Goal: Task Accomplishment & Management: Use online tool/utility

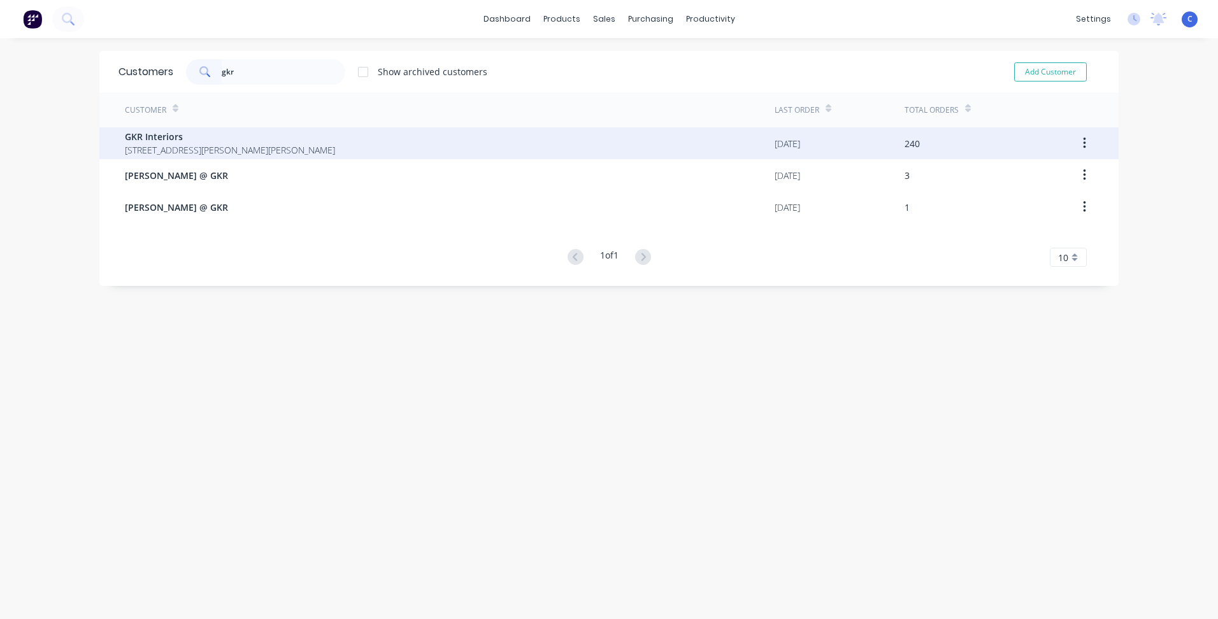
type input "gkr"
click at [166, 140] on span "GKR Interiors" at bounding box center [230, 136] width 210 height 13
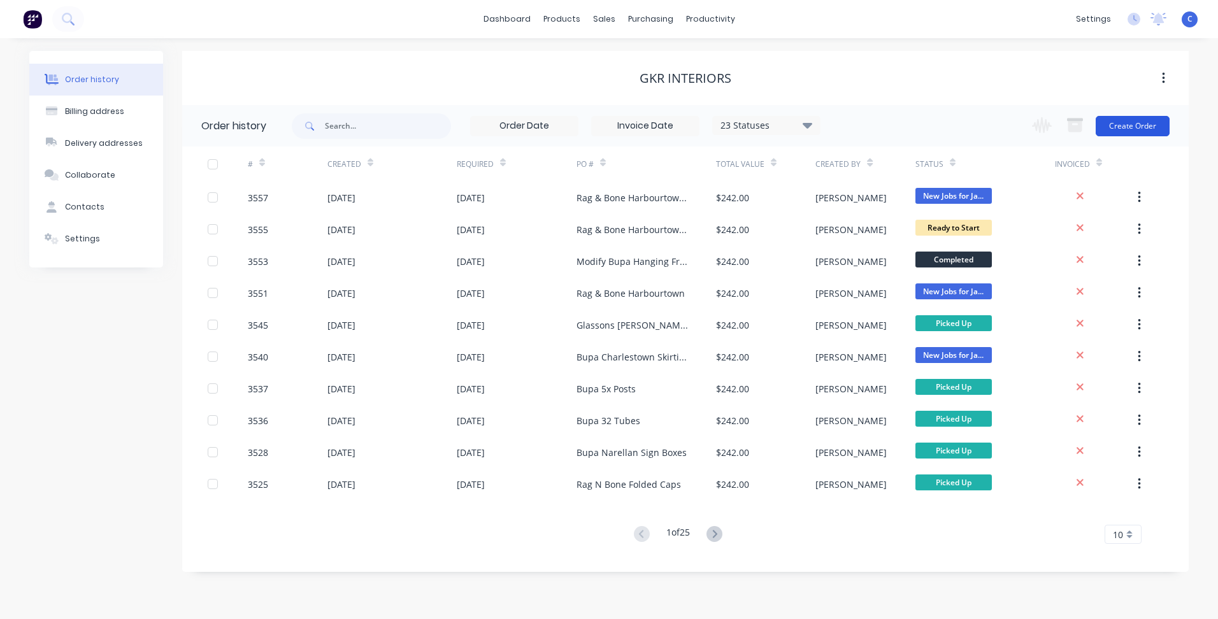
click at [1142, 124] on button "Create Order" at bounding box center [1133, 126] width 74 height 20
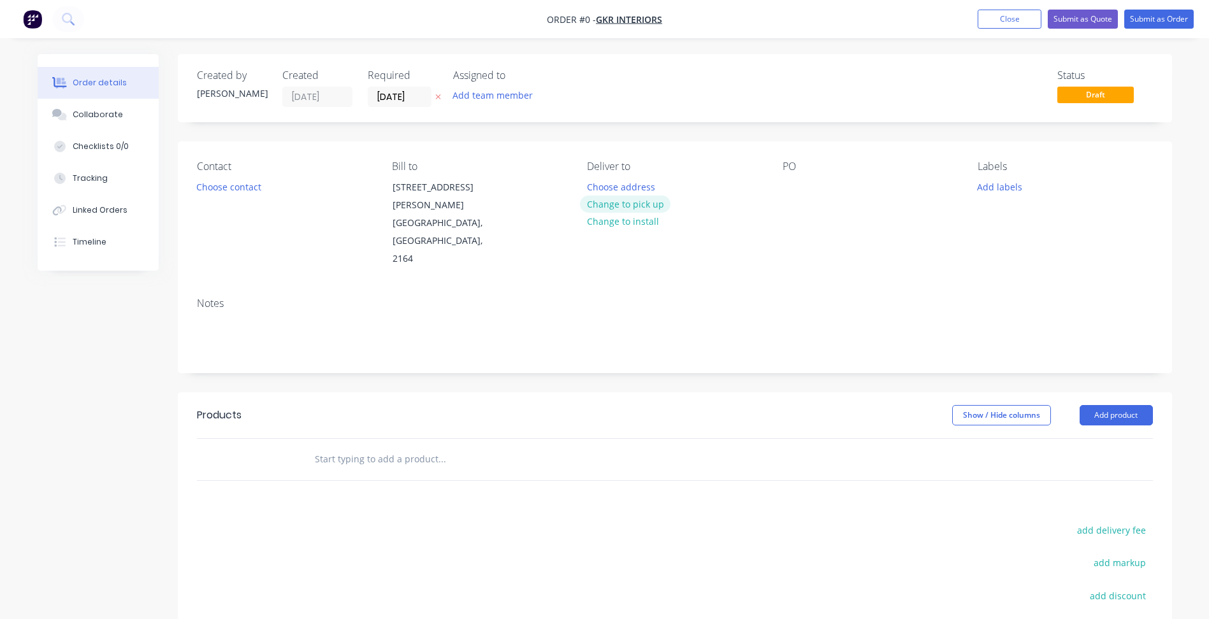
click at [624, 206] on button "Change to pick up" at bounding box center [625, 204] width 90 height 17
click at [799, 185] on div at bounding box center [792, 187] width 20 height 18
paste div
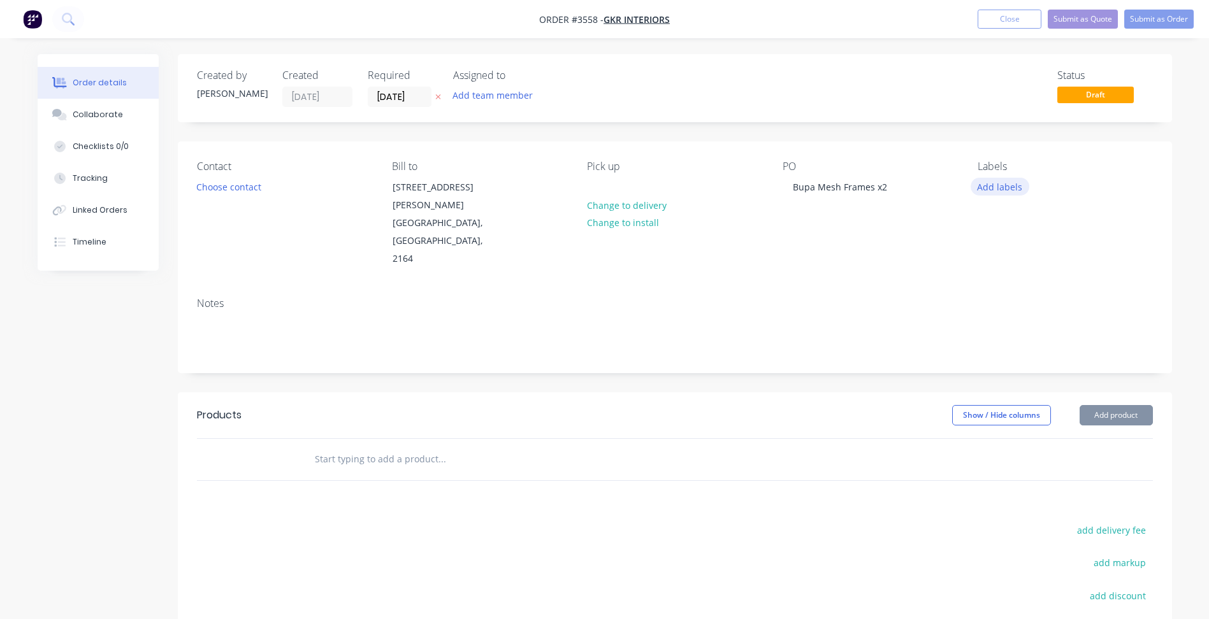
click at [993, 187] on button "Add labels" at bounding box center [999, 186] width 59 height 17
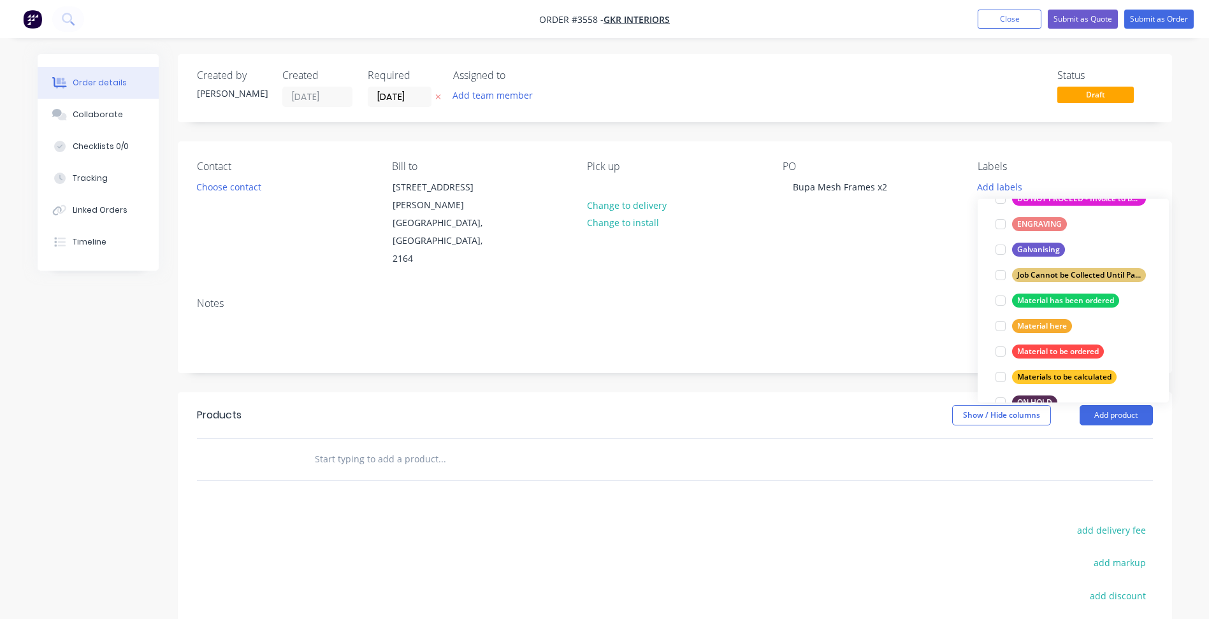
scroll to position [573, 0]
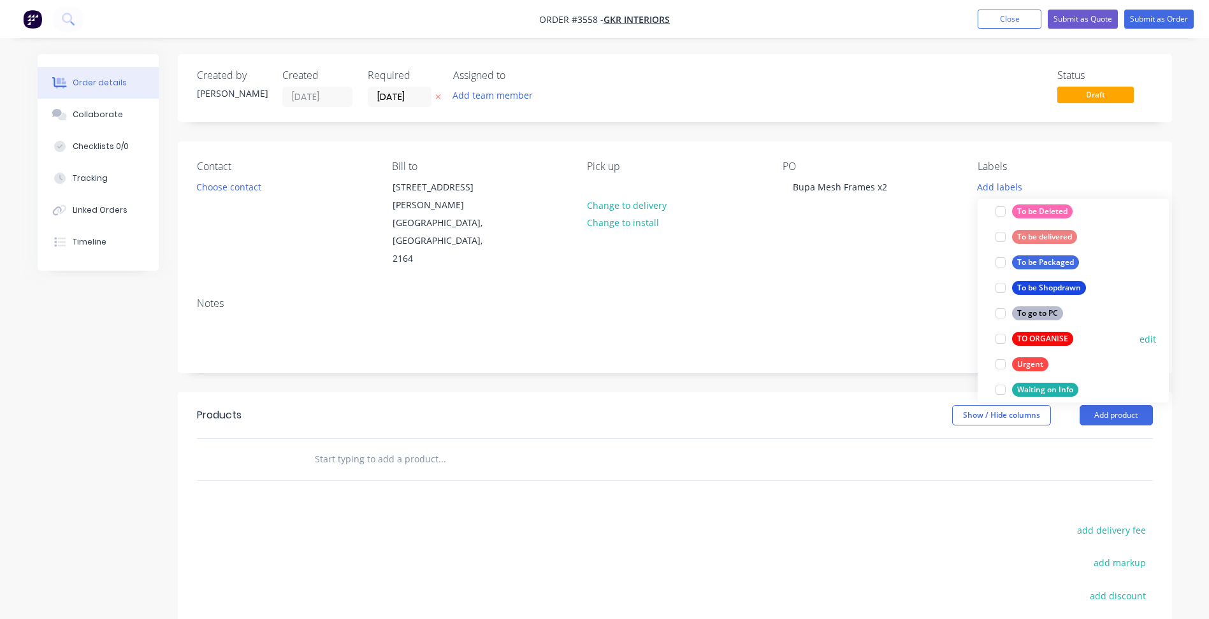
click at [1045, 340] on div "TO ORGANISE" at bounding box center [1042, 339] width 61 height 14
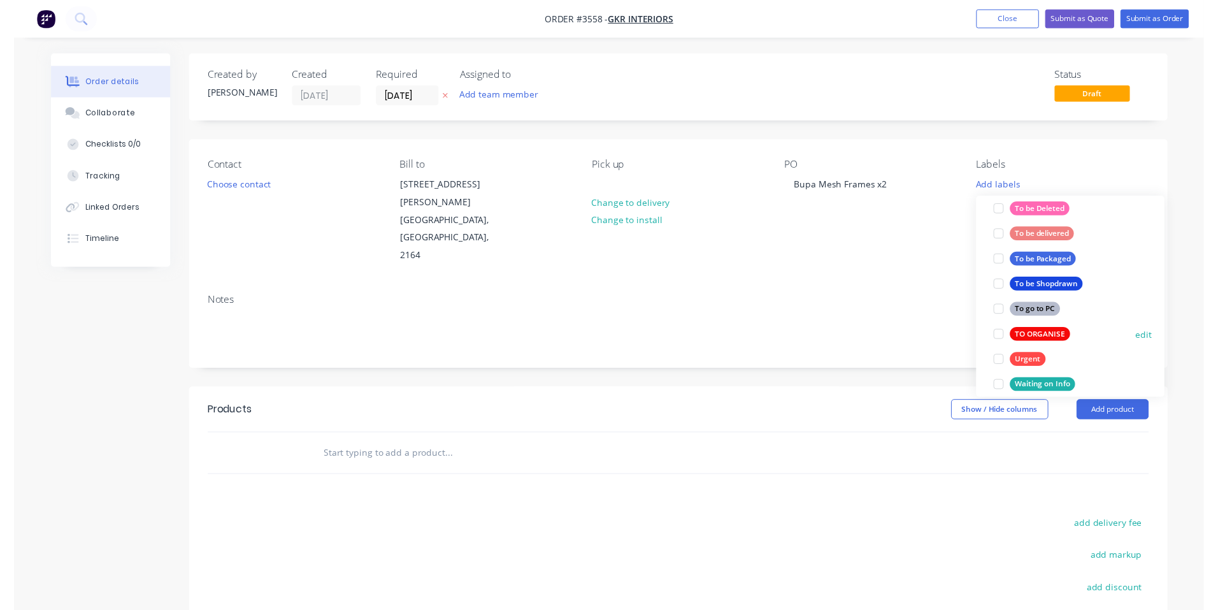
scroll to position [0, 0]
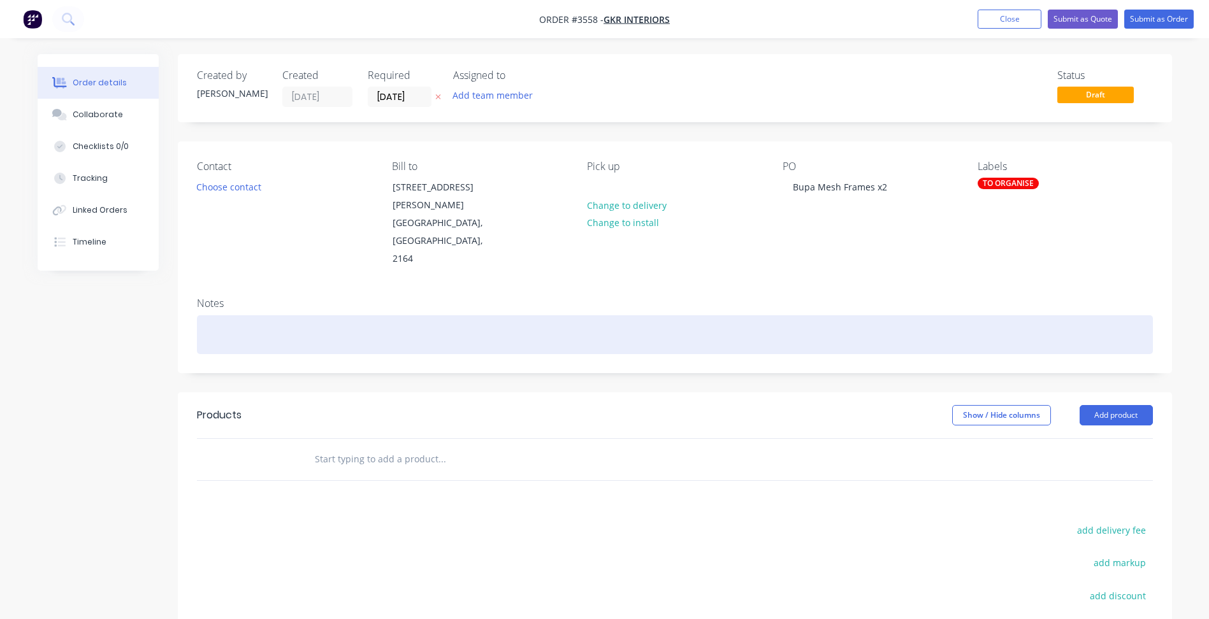
click at [919, 315] on div at bounding box center [675, 334] width 956 height 39
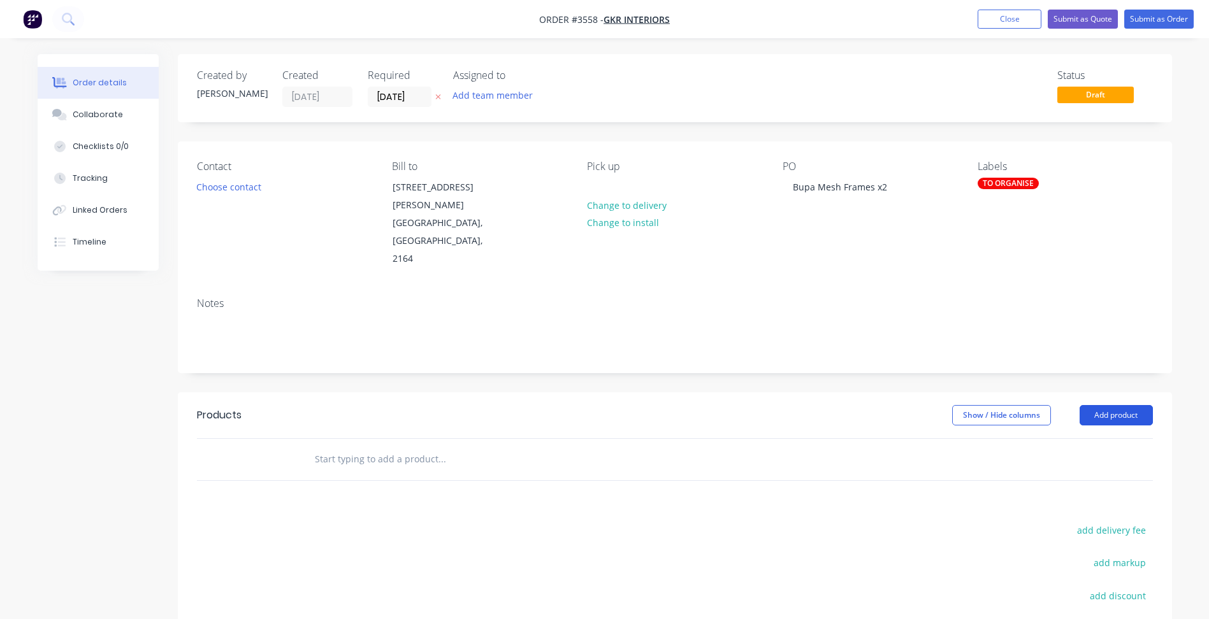
click at [1117, 405] on button "Add product" at bounding box center [1115, 415] width 73 height 20
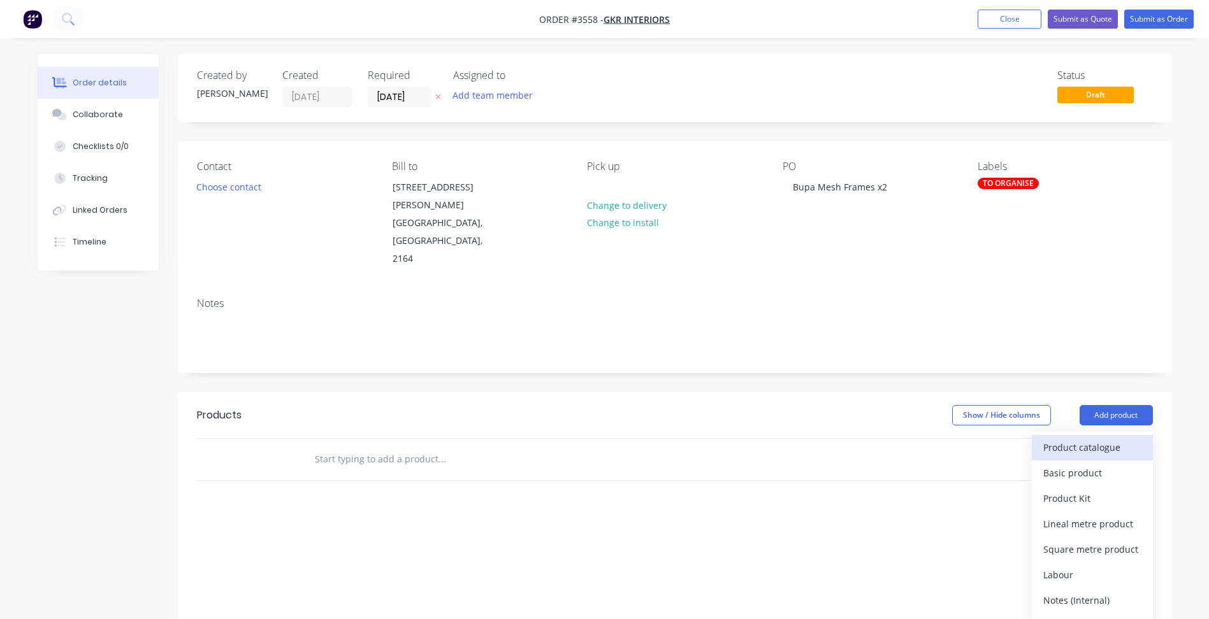
click at [1069, 438] on div "Product catalogue" at bounding box center [1092, 447] width 98 height 18
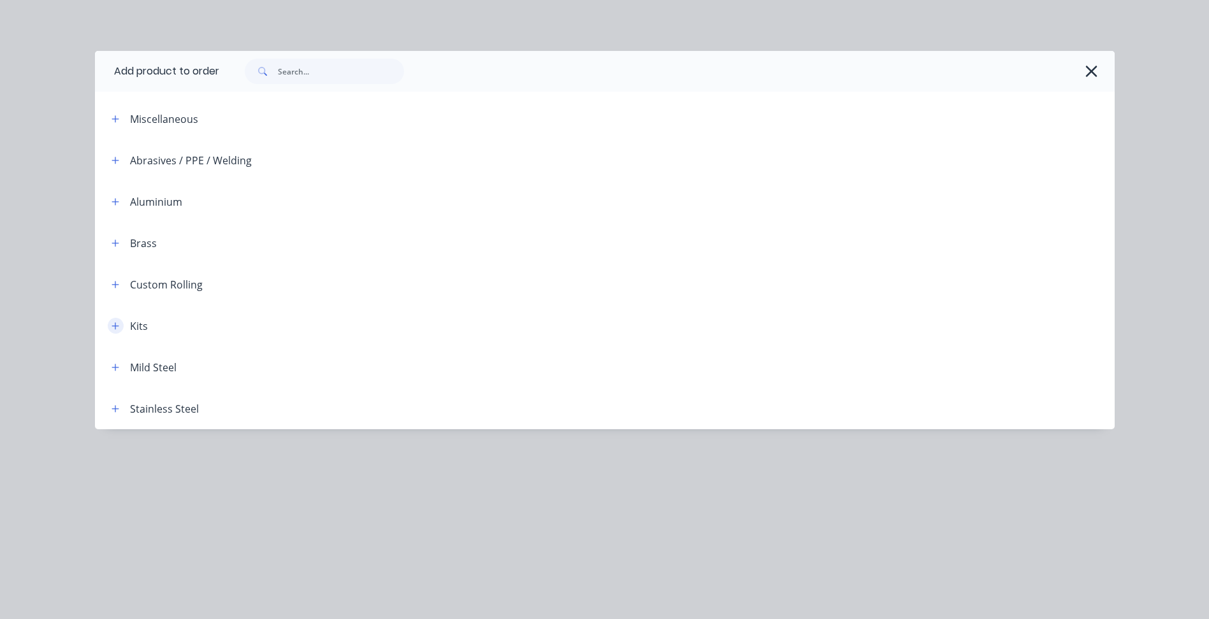
click at [110, 328] on button "button" at bounding box center [116, 326] width 16 height 16
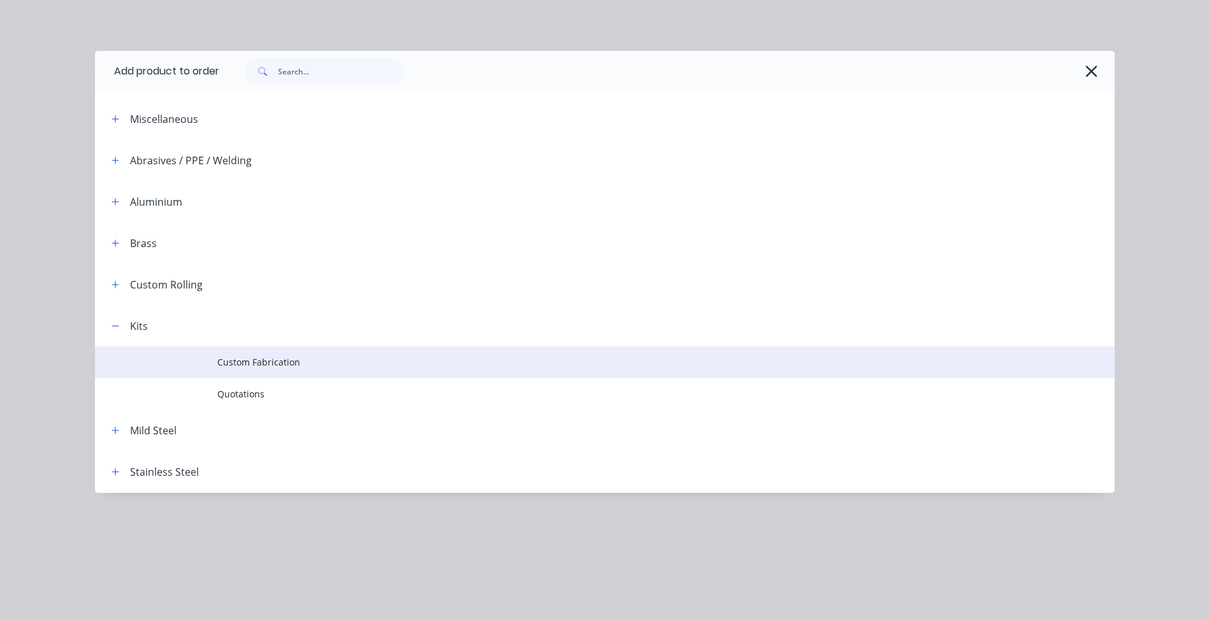
click at [295, 355] on td "Custom Fabrication" at bounding box center [665, 363] width 897 height 32
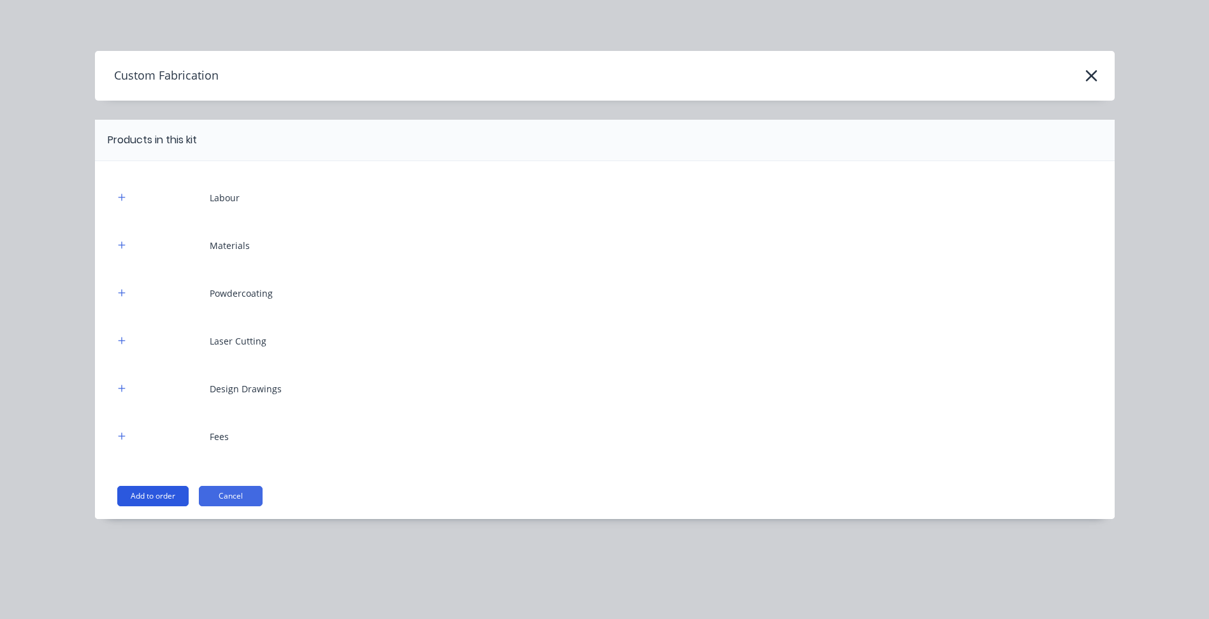
click at [156, 489] on button "Add to order" at bounding box center [152, 496] width 71 height 20
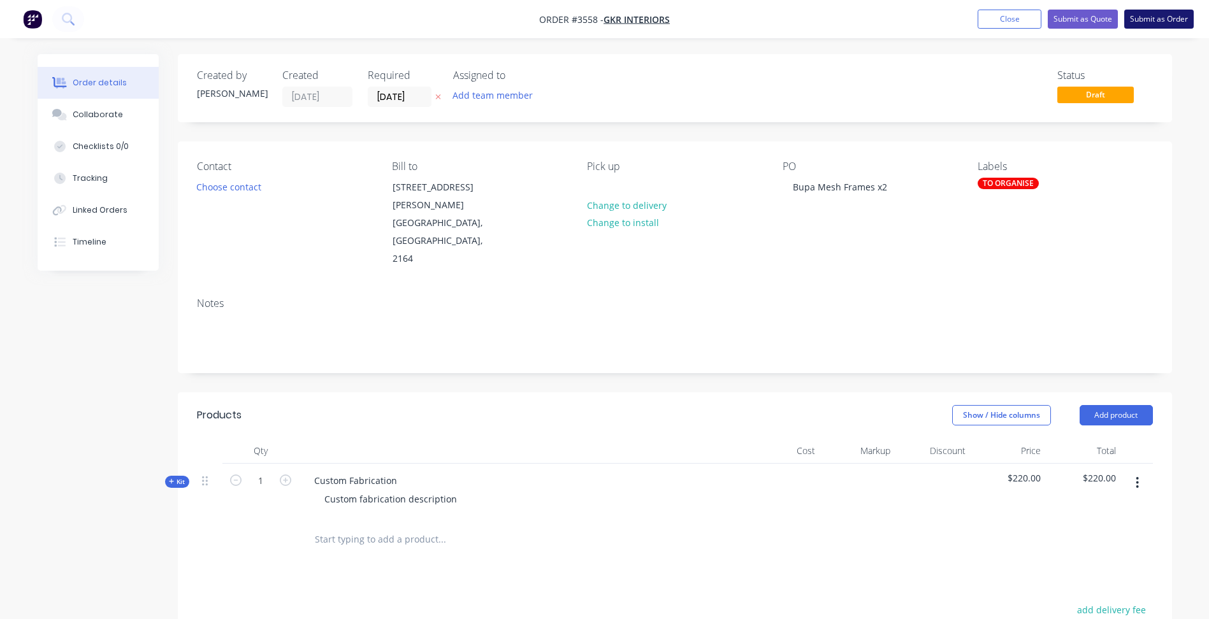
click at [1151, 18] on button "Submit as Order" at bounding box center [1158, 19] width 69 height 19
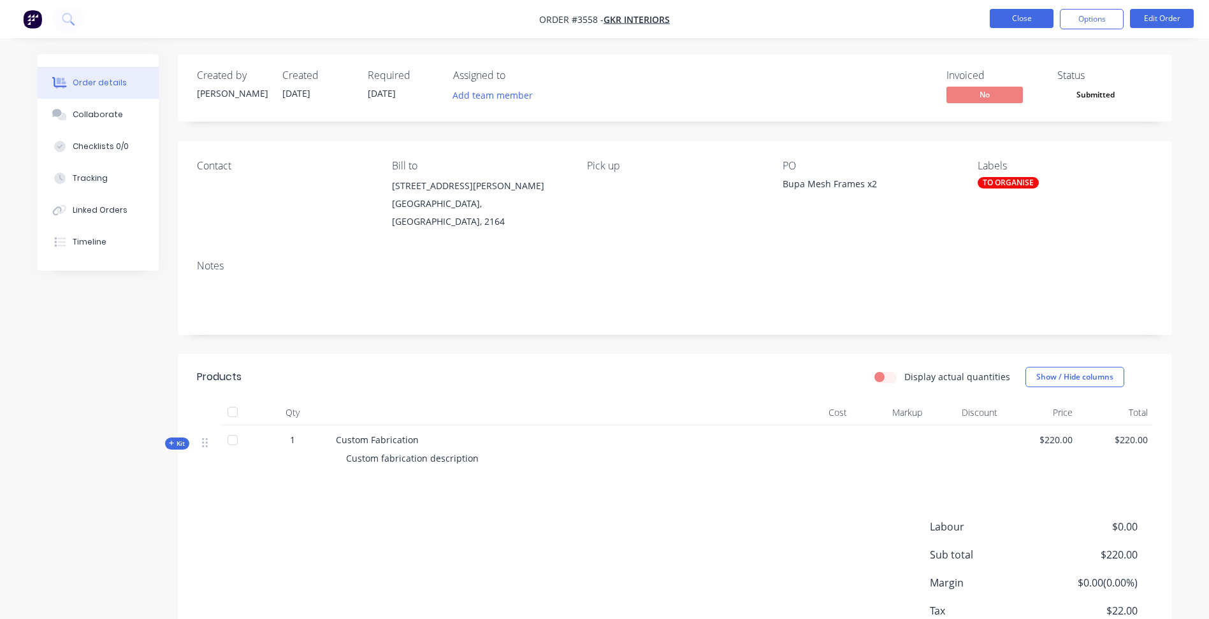
click at [1013, 23] on button "Close" at bounding box center [1021, 18] width 64 height 19
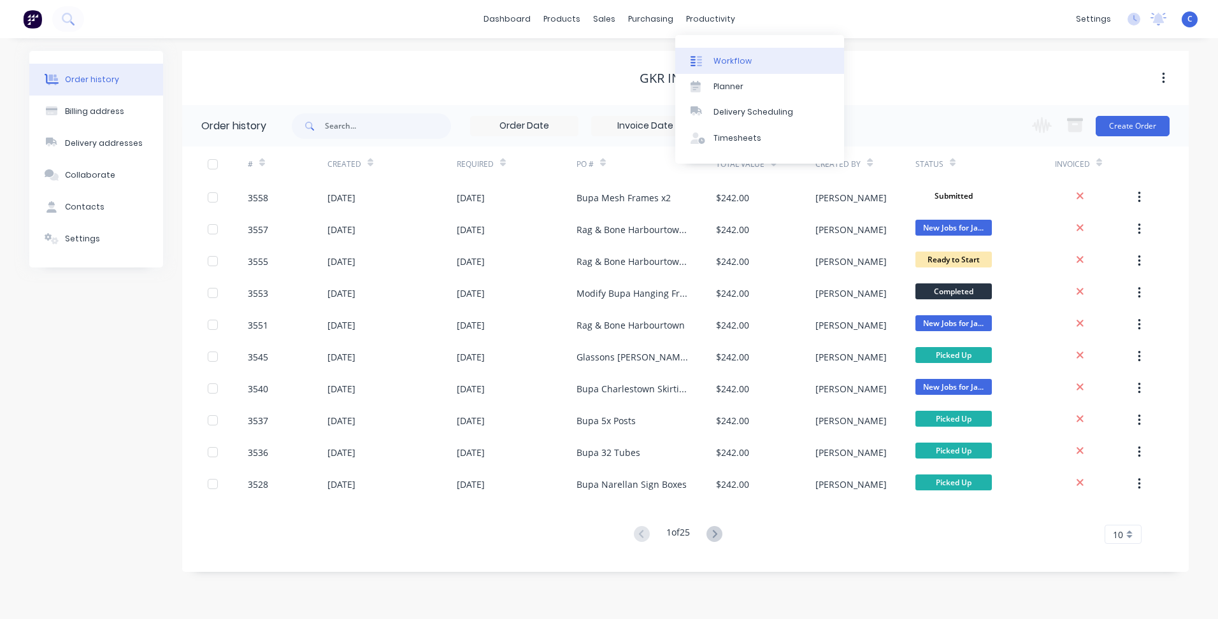
click at [733, 61] on div "Workflow" at bounding box center [733, 60] width 38 height 11
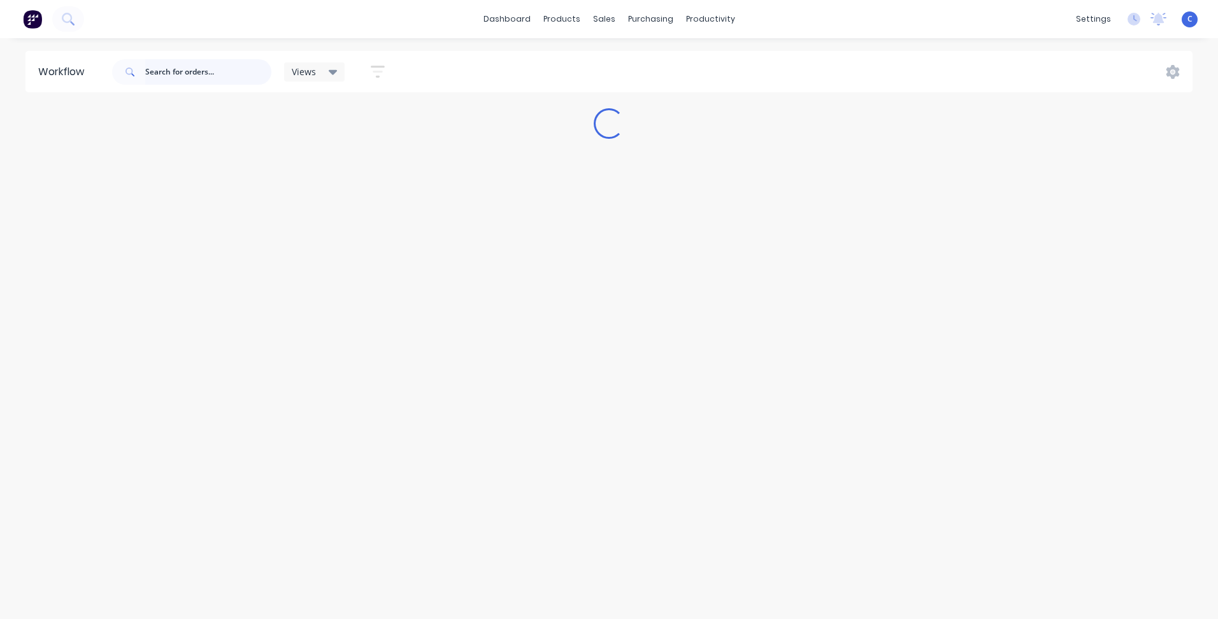
click at [192, 71] on input "text" at bounding box center [208, 71] width 126 height 25
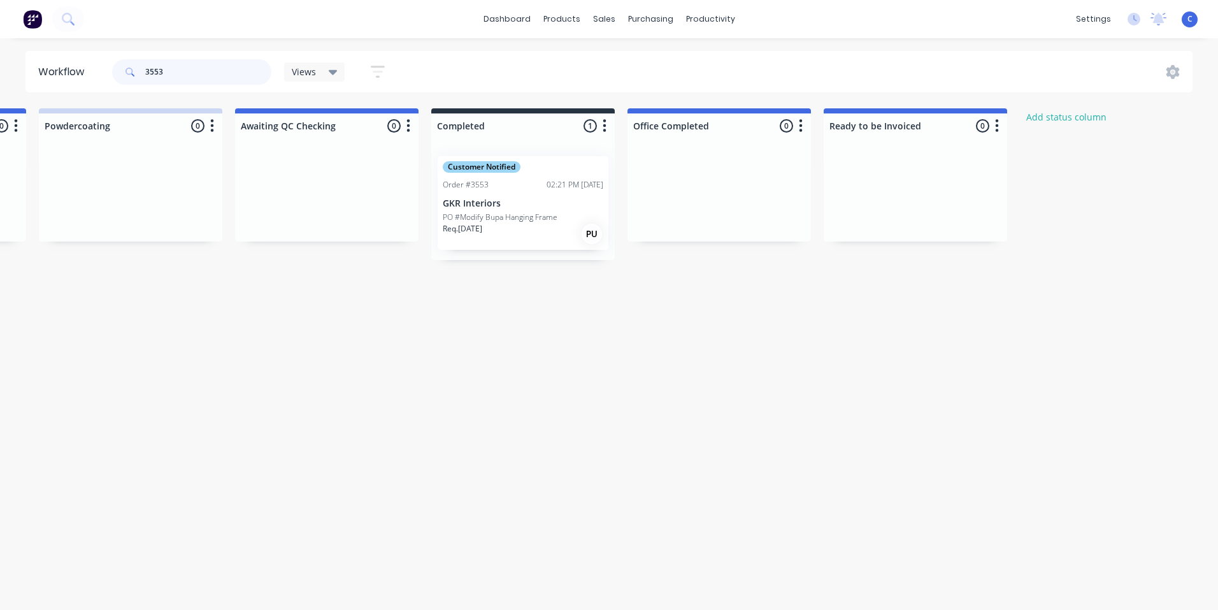
scroll to position [0, 2171]
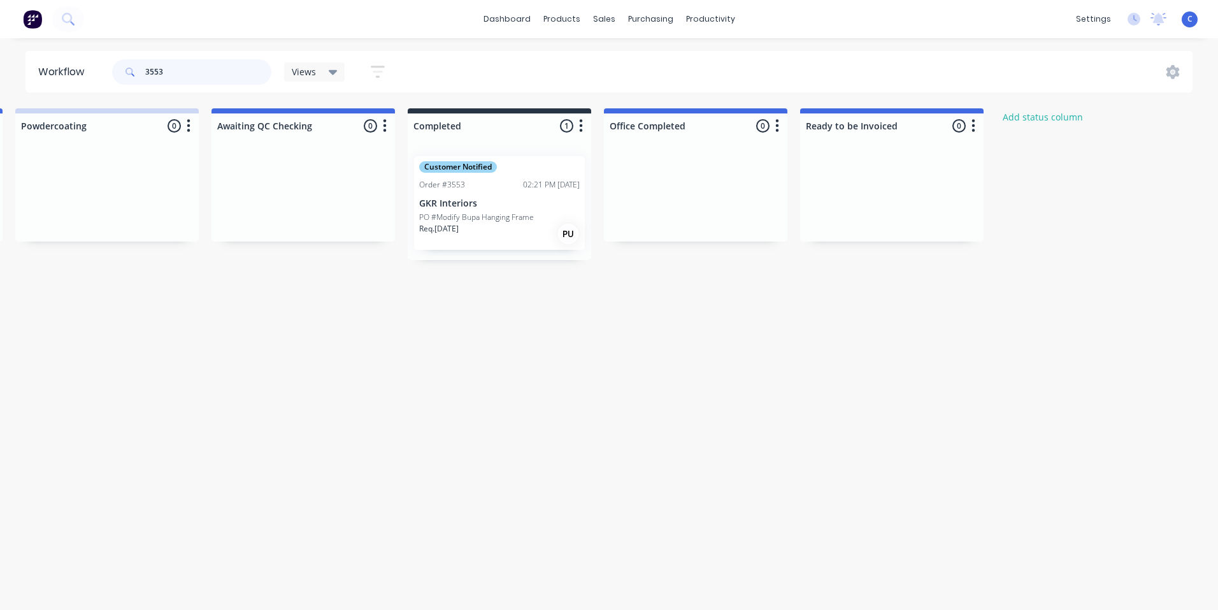
type input "3553"
click at [551, 334] on div "Mark as Picked Up" at bounding box center [558, 336] width 128 height 26
